Goal: Task Accomplishment & Management: Use online tool/utility

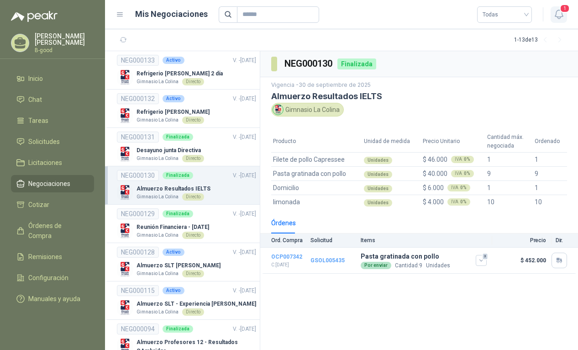
click at [560, 15] on icon "button" at bounding box center [558, 14] width 11 height 11
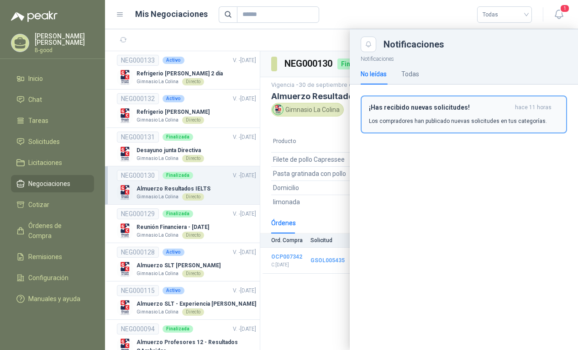
click at [446, 109] on h3 "¡Has recibido nuevas solicitudes!" at bounding box center [440, 108] width 142 height 8
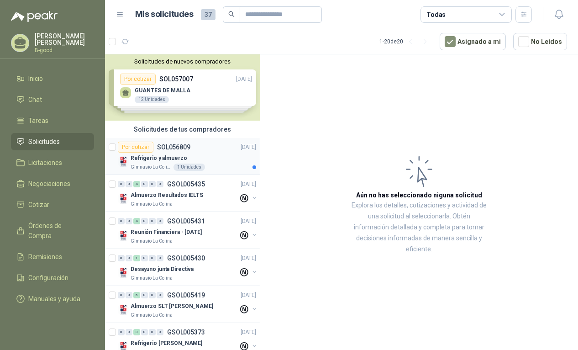
click at [175, 163] on div "Refrigerio y almuerzo" at bounding box center [194, 157] width 126 height 11
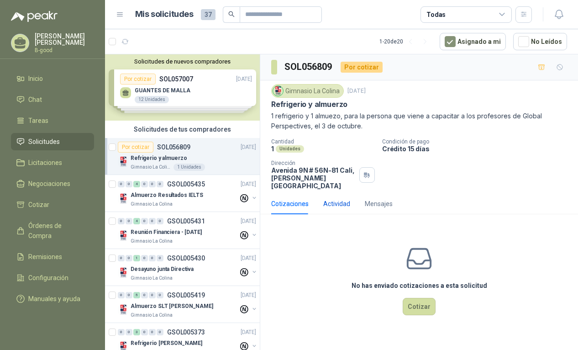
click at [333, 199] on div "Actividad" at bounding box center [336, 204] width 27 height 10
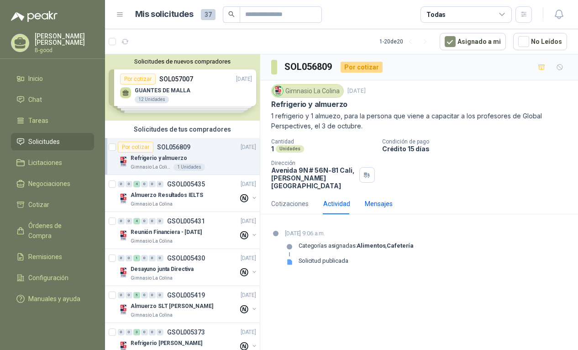
click at [386, 199] on div "Mensajes" at bounding box center [379, 204] width 28 height 10
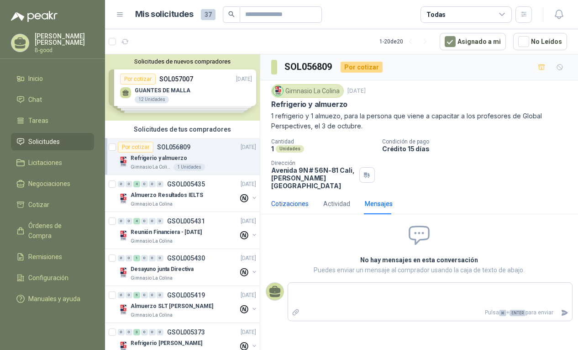
click at [290, 199] on div "Cotizaciones" at bounding box center [289, 204] width 37 height 10
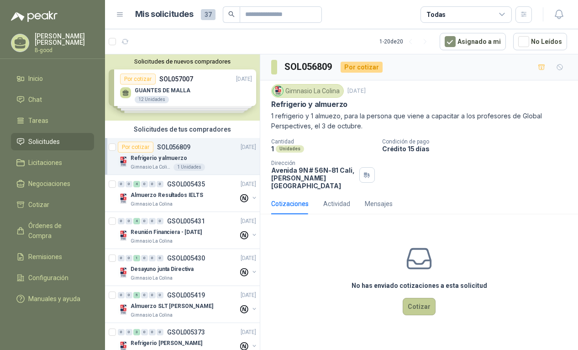
click at [422, 302] on button "Cotizar" at bounding box center [419, 306] width 33 height 17
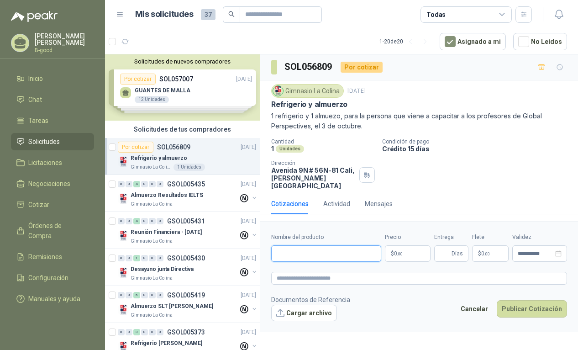
click at [329, 248] on input "Nombre del producto" at bounding box center [326, 253] width 110 height 16
click at [496, 184] on div "Gimnasio La Colina [DATE] Refrigerio y almuerzo 1 refrigerio y 1 almuezo, para …" at bounding box center [419, 136] width 318 height 113
click at [479, 300] on button "Cancelar" at bounding box center [473, 308] width 37 height 17
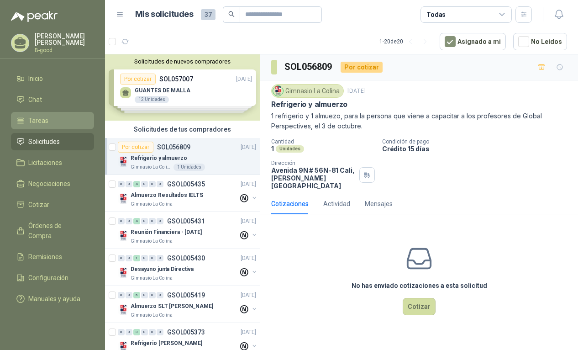
click at [40, 123] on span "Tareas" at bounding box center [38, 120] width 20 height 10
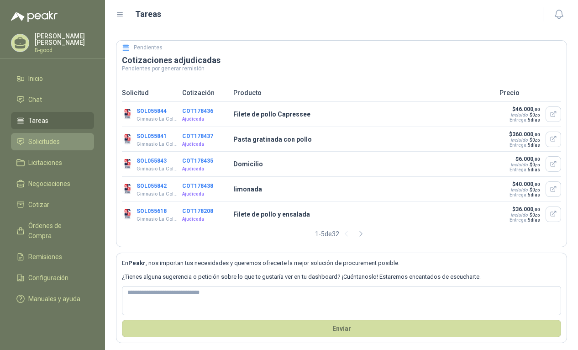
click at [44, 140] on span "Solicitudes" at bounding box center [43, 141] width 31 height 10
